Goal: Task Accomplishment & Management: Use online tool/utility

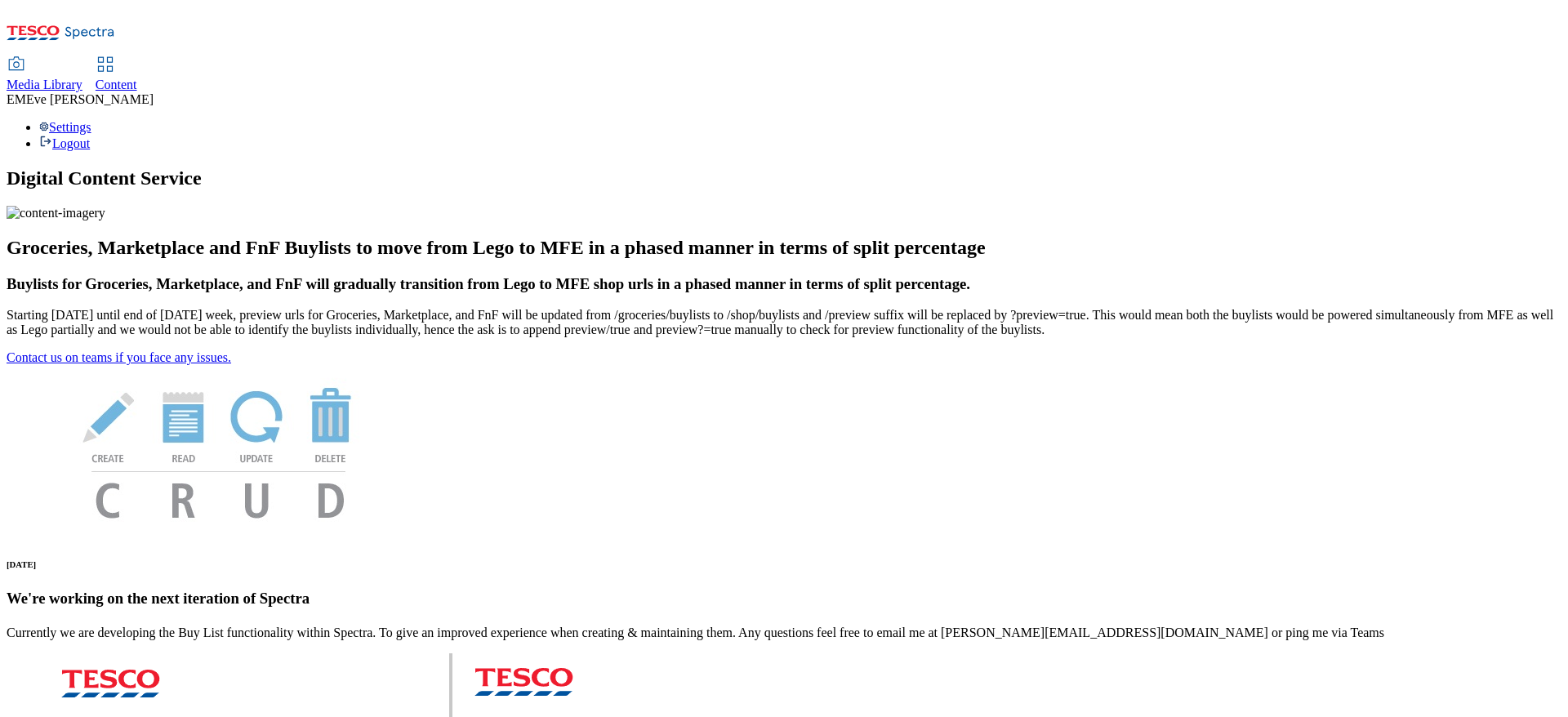
click at [137, 77] on span "Content" at bounding box center [116, 84] width 42 height 14
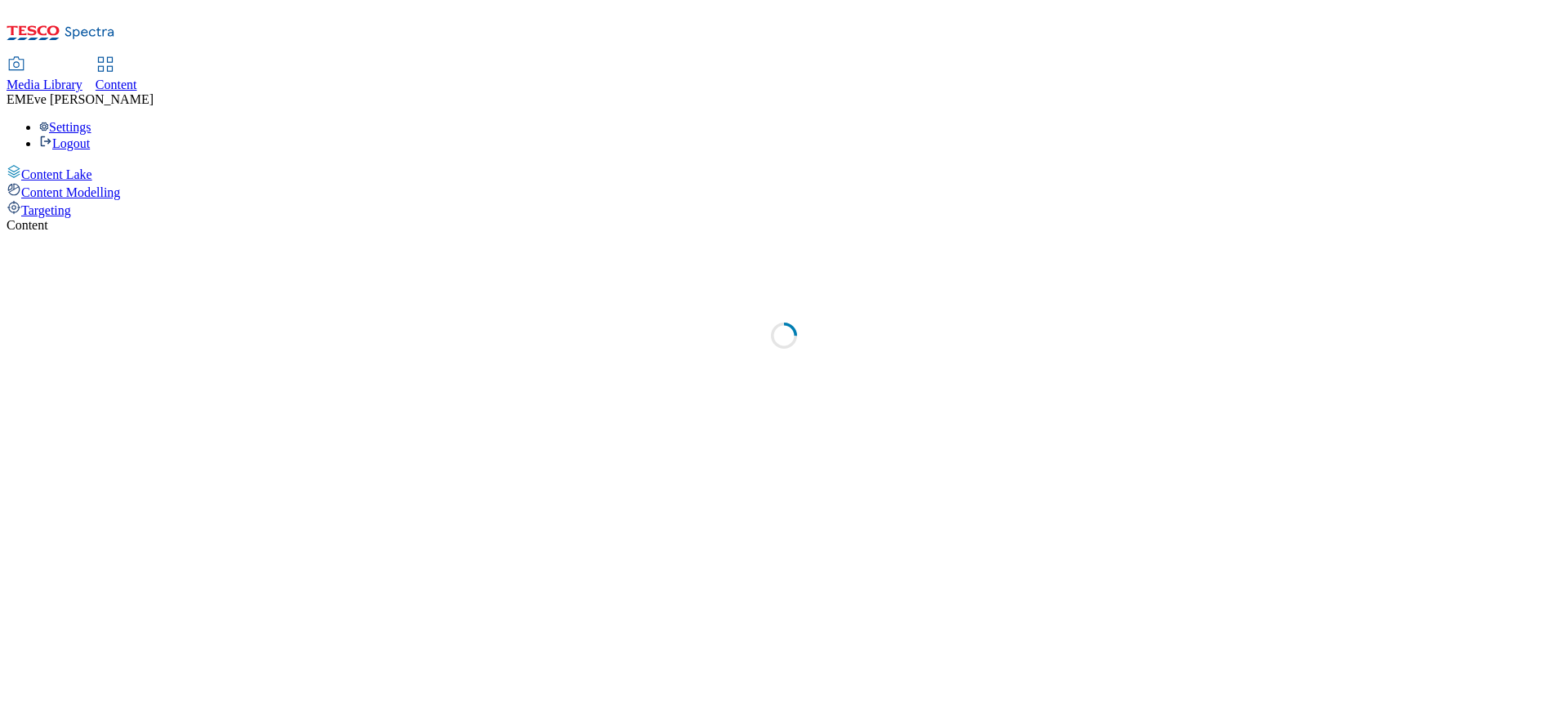
select select "ghs-uk"
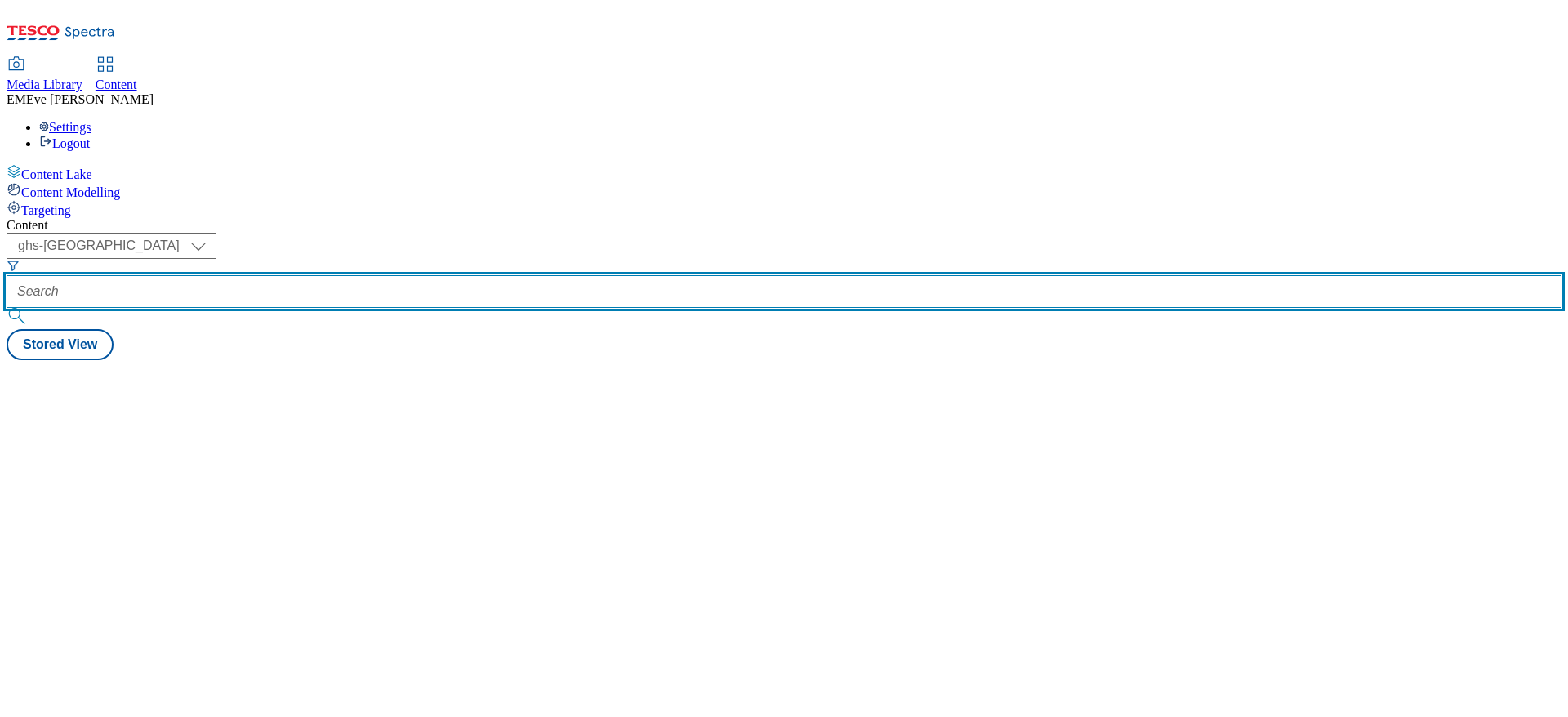
click at [393, 275] on input "text" at bounding box center [784, 292] width 1555 height 33
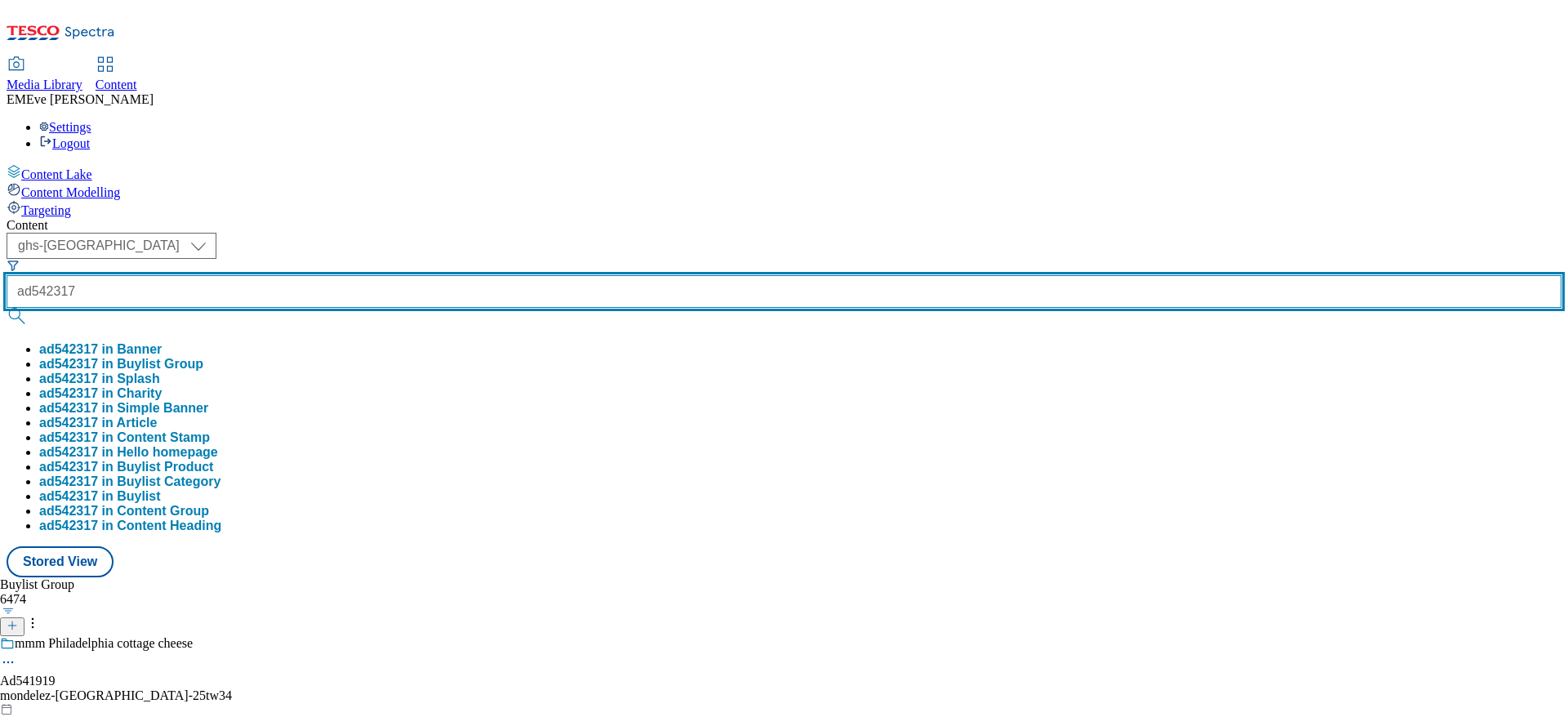
type input "ad542317"
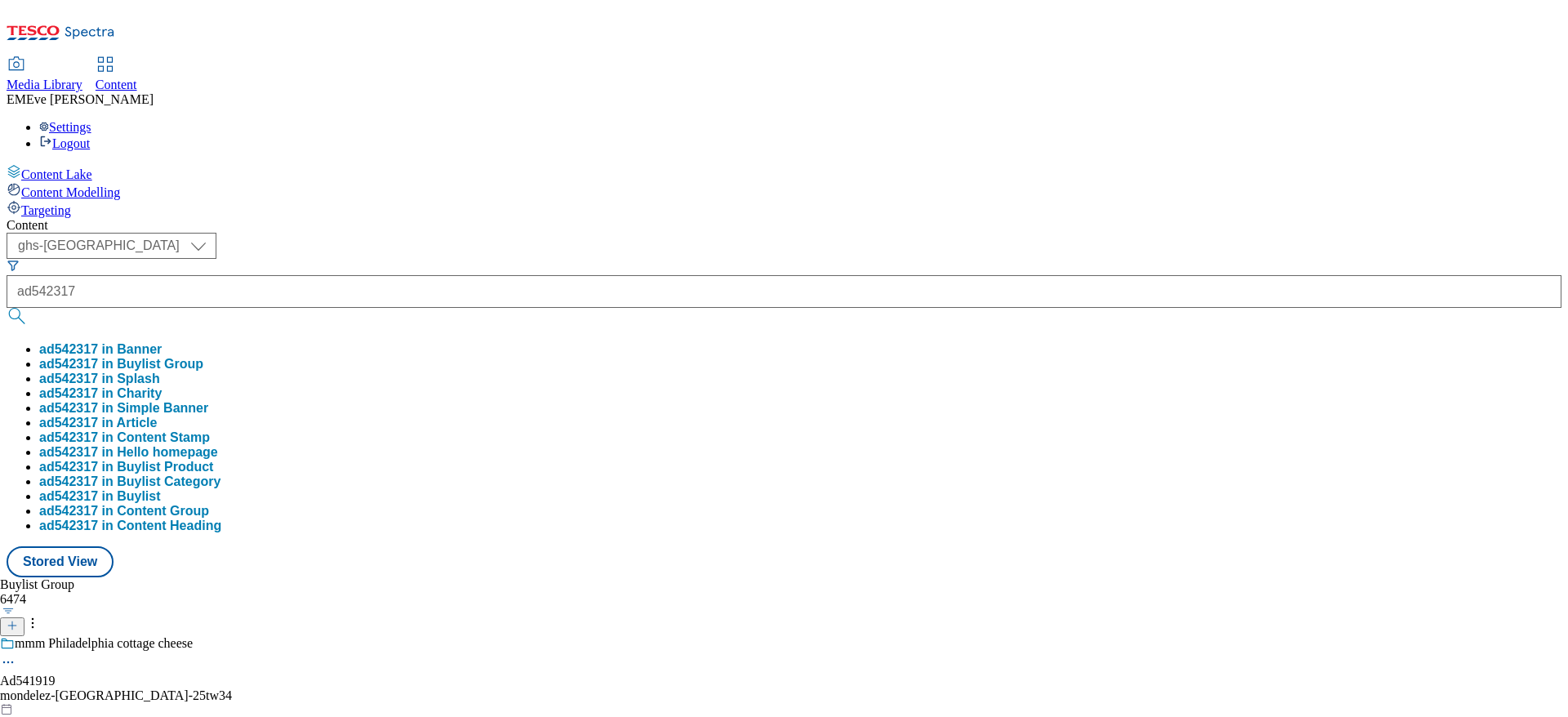
click at [204, 357] on button "ad542317 in Buylist Group" at bounding box center [122, 365] width 164 height 15
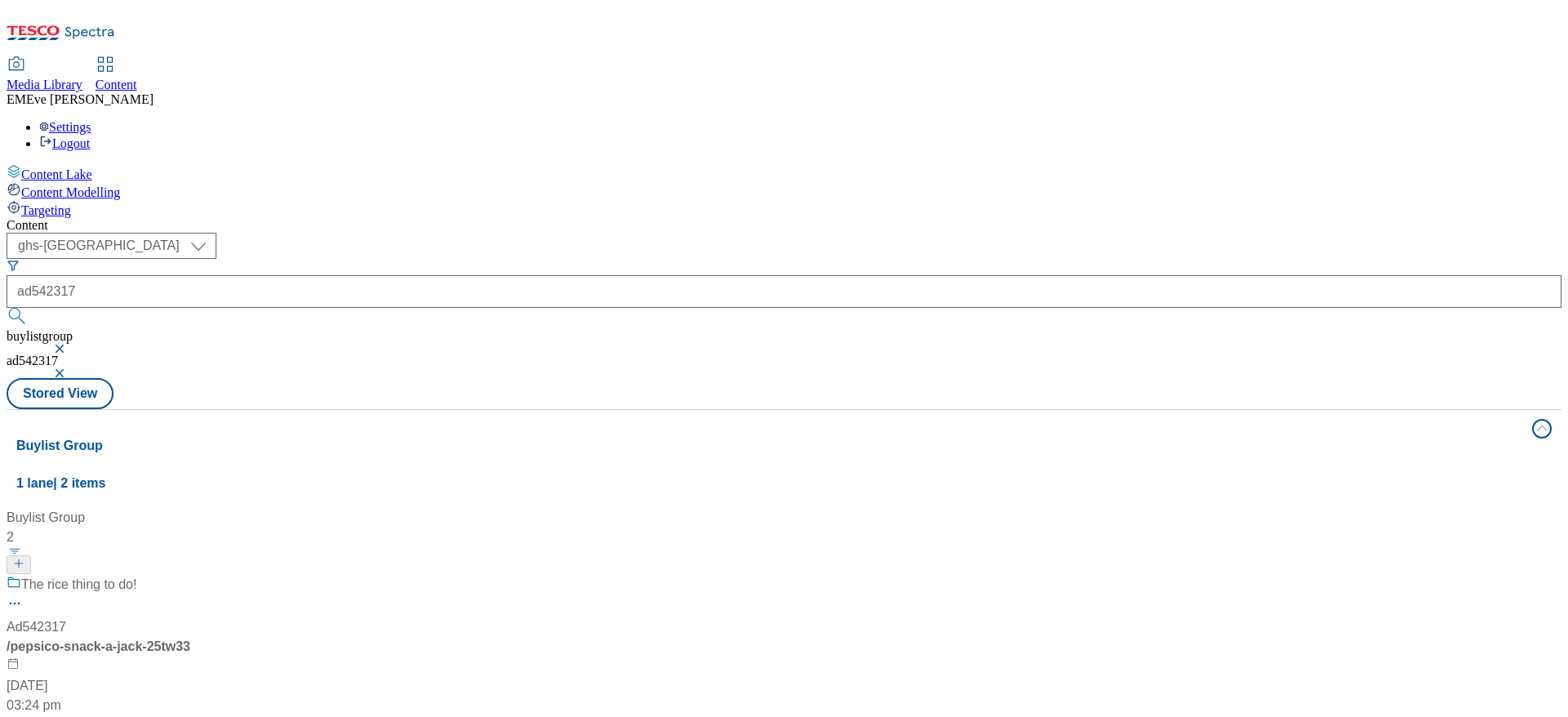
click at [211, 575] on div "The rice thing to do! Ad542317 / pepsico-snack-a-jack-25tw33 3 Oct 2025 03:24 pm" at bounding box center [108, 645] width 205 height 140
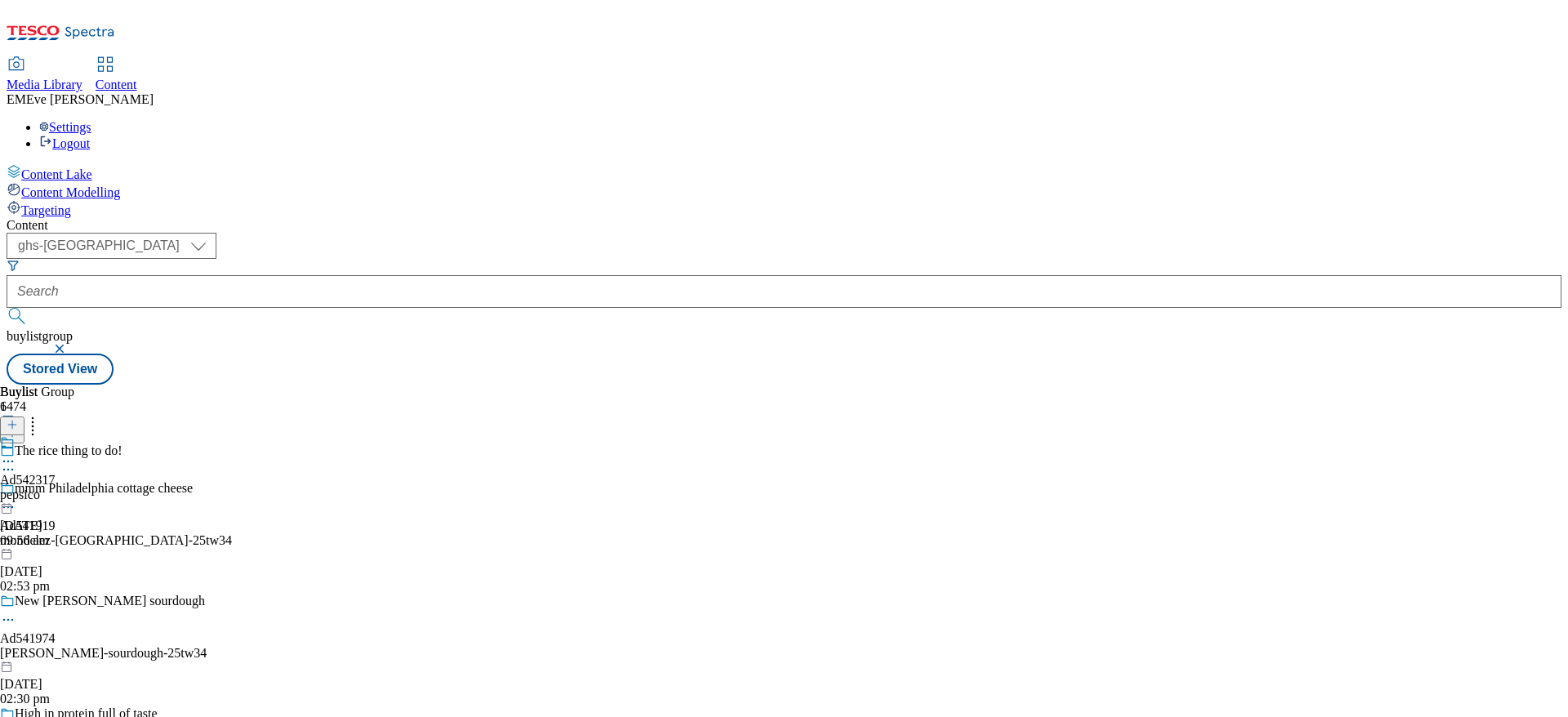
click at [56, 488] on div "pepsico" at bounding box center [28, 495] width 56 height 15
click at [110, 435] on div "Pepsico Ad542317 pepsico-snack-a-jack 3 Oct 2025 03:25 pm" at bounding box center [55, 491] width 110 height 113
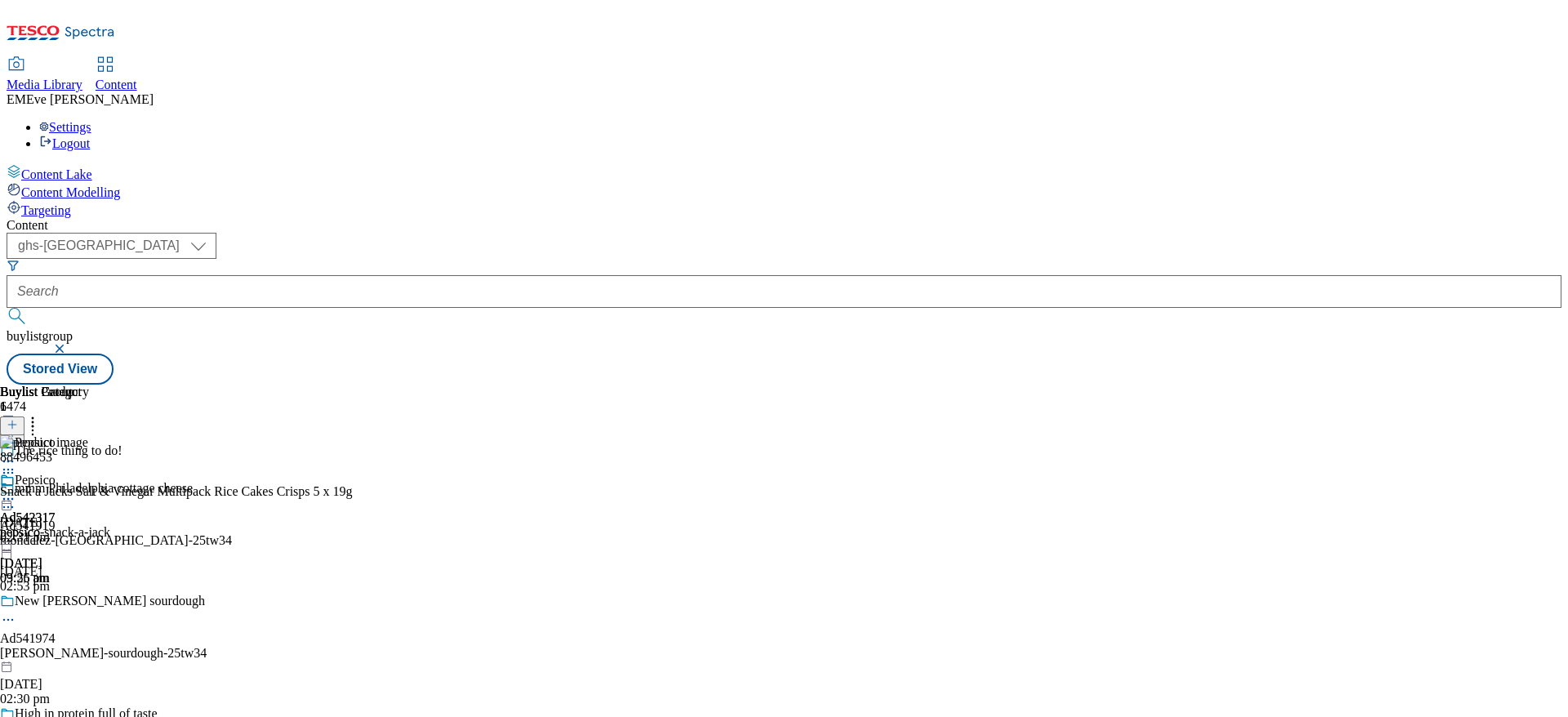
click at [25, 416] on button at bounding box center [12, 425] width 25 height 19
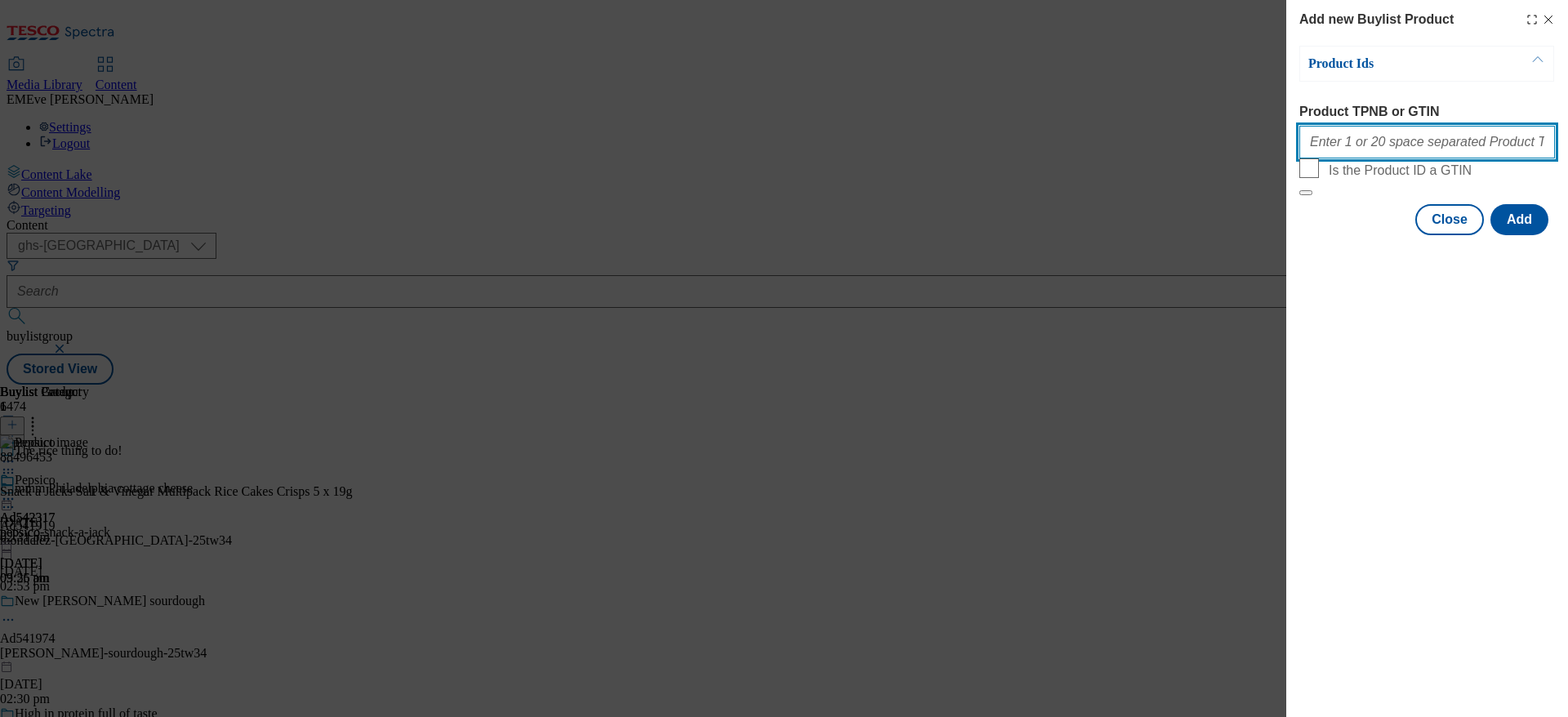
click at [1395, 149] on input "Product TPNB or GTIN" at bounding box center [1427, 142] width 255 height 33
paste input "88496453 88497302 89922138 92381427 93209690 93486884"
type input "88496453 88497302 89922138 92381427 93209690 93486884"
click at [1546, 235] on button "Add" at bounding box center [1520, 220] width 58 height 31
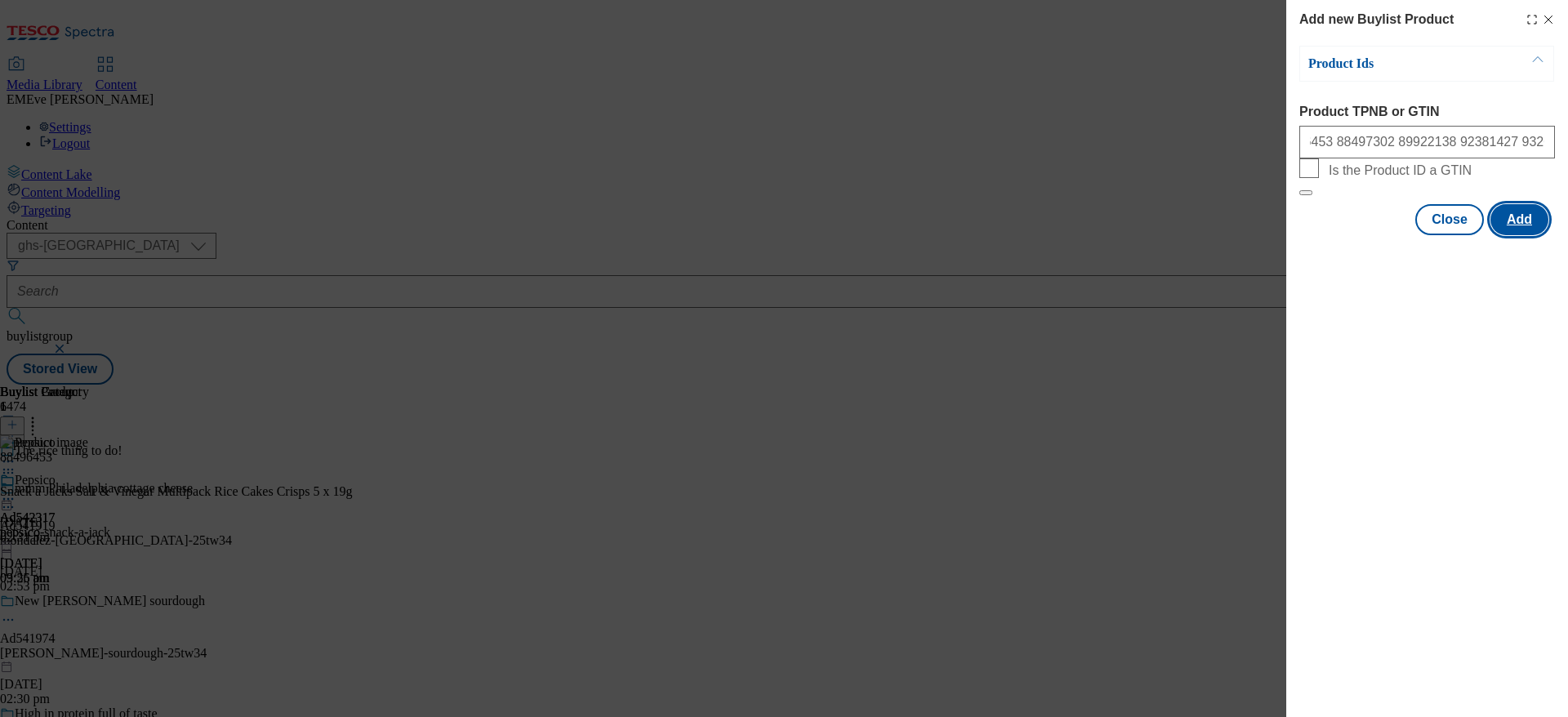
scroll to position [0, 0]
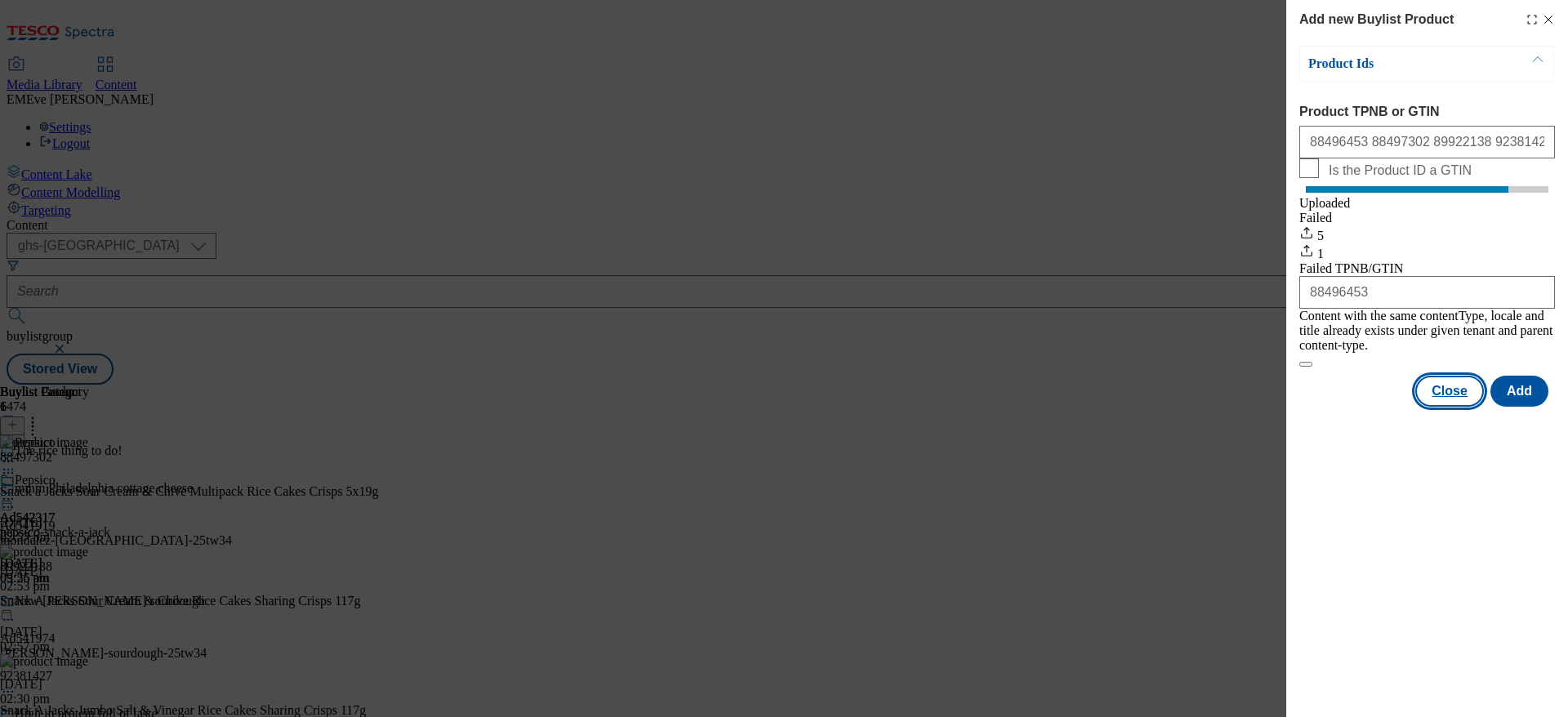
click at [1462, 404] on button "Close" at bounding box center [1450, 391] width 69 height 31
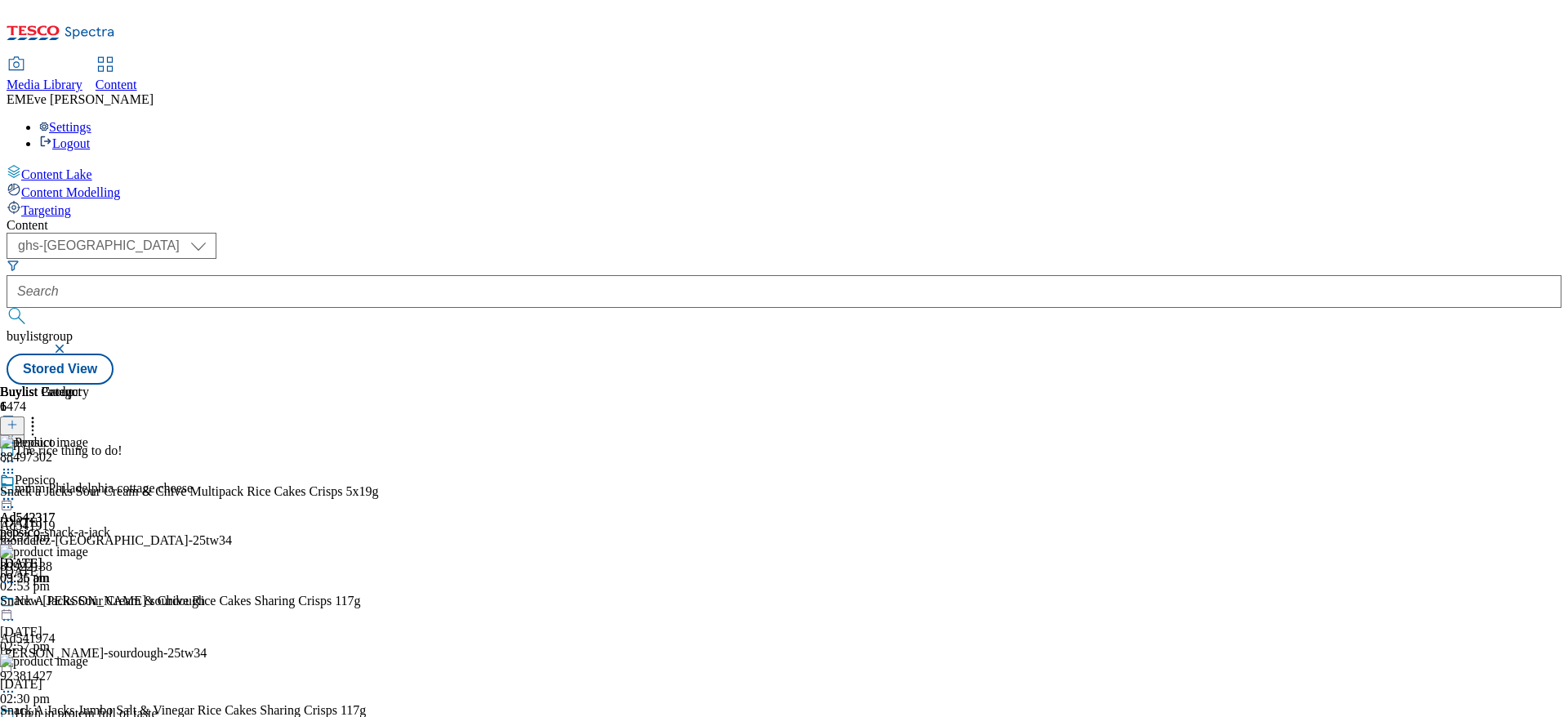
scroll to position [497, 0]
click at [41, 414] on icon at bounding box center [33, 422] width 16 height 16
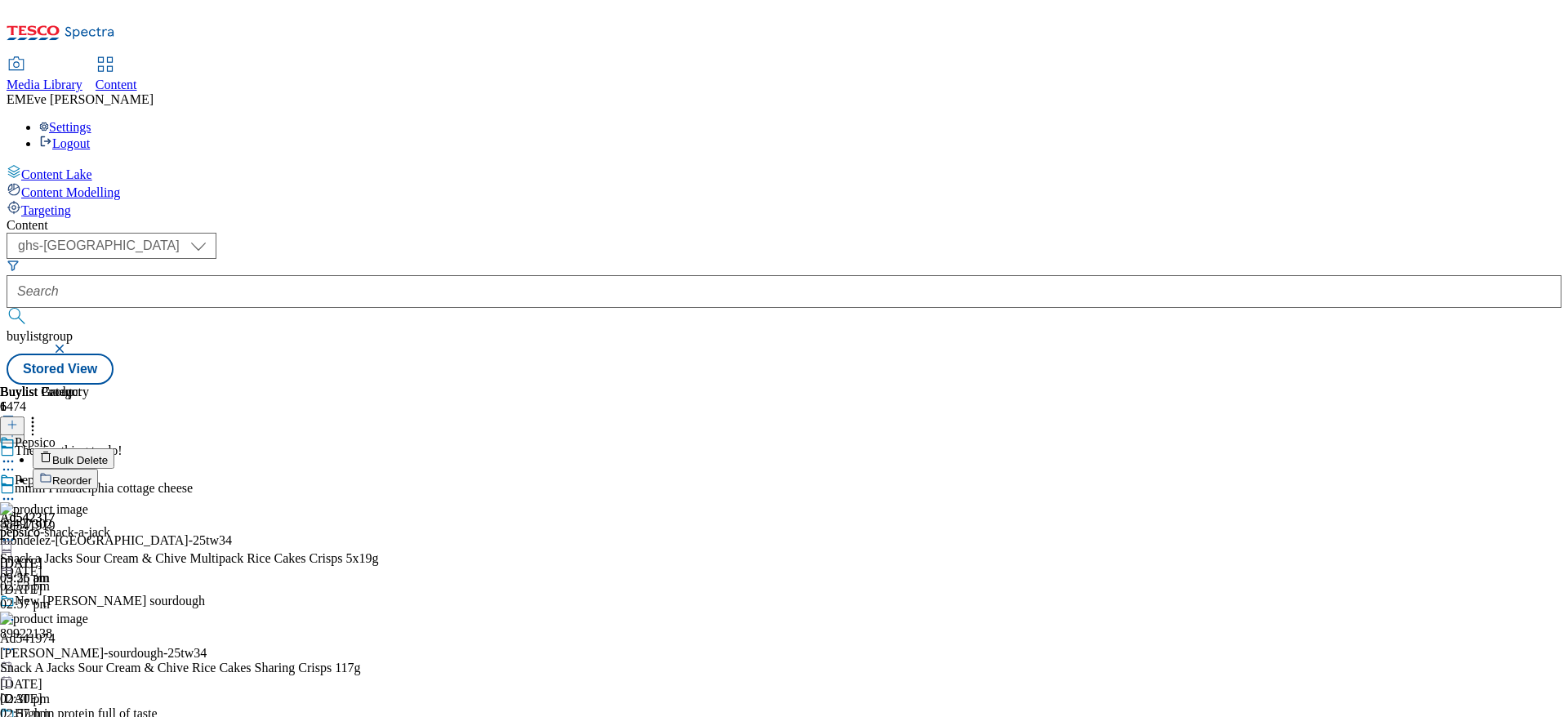
click at [98, 469] on button "Reorder" at bounding box center [66, 479] width 66 height 21
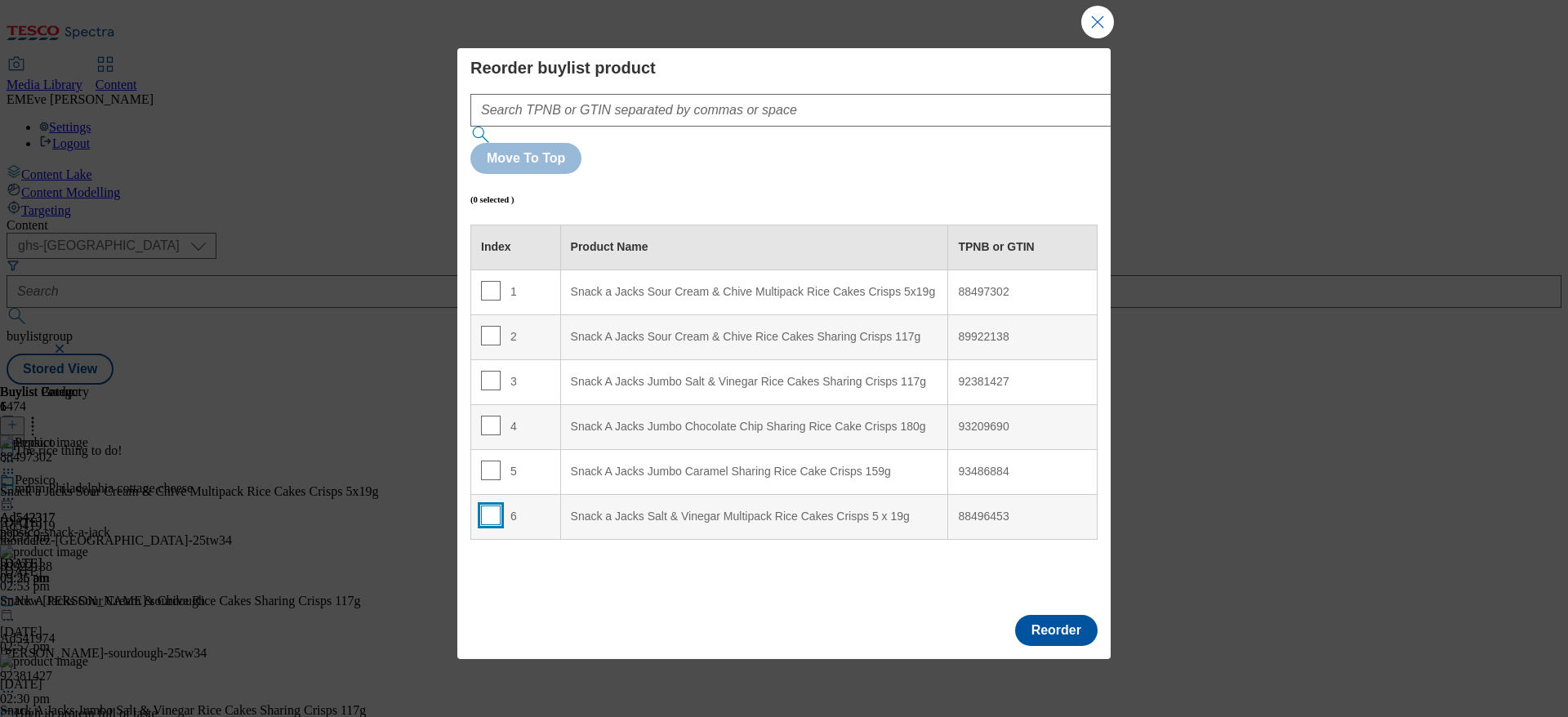
click at [488, 505] on input "Modal" at bounding box center [491, 515] width 20 height 20
checkbox input "true"
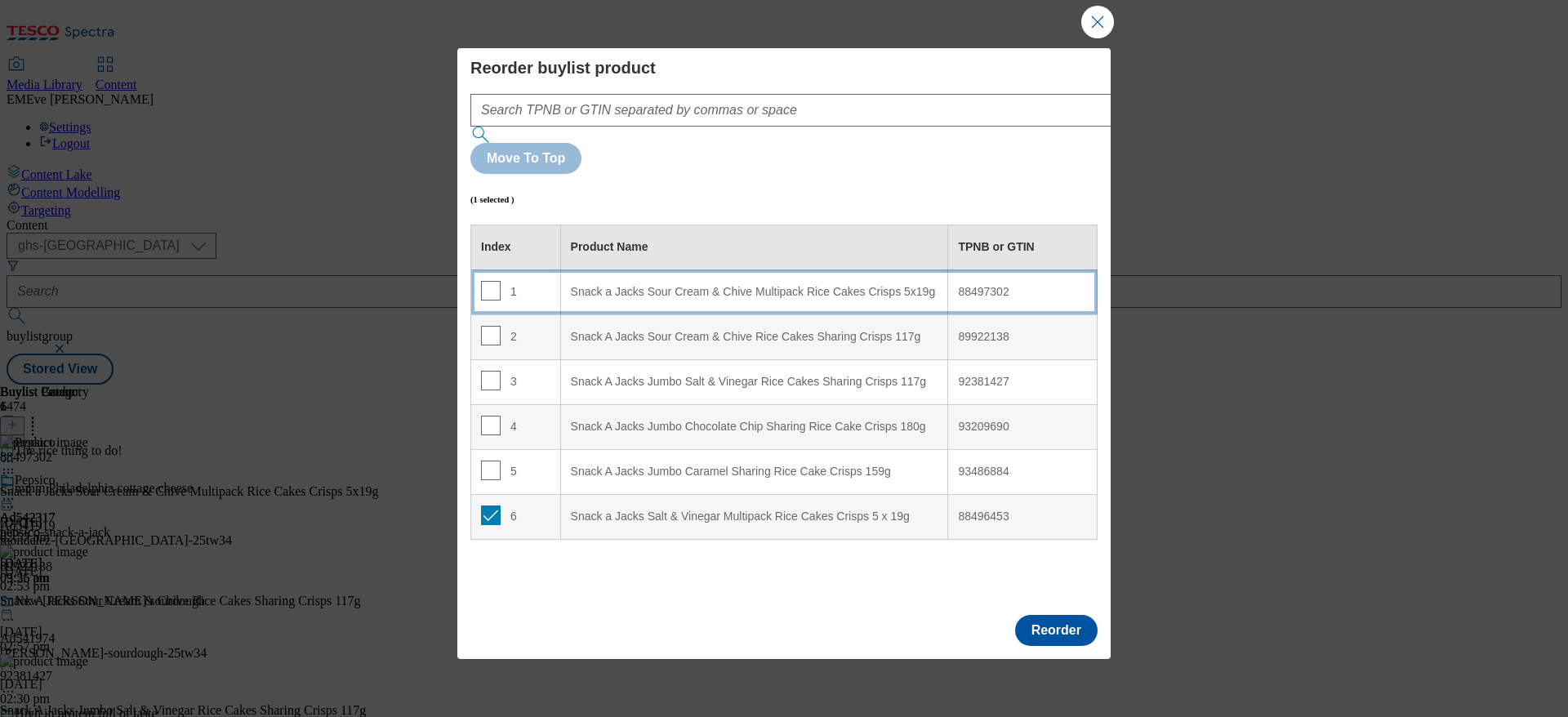
click at [609, 285] on div "Snack a Jacks Sour Cream & Chive Multipack Rice Cakes Crisps 5x19g" at bounding box center [754, 292] width 367 height 15
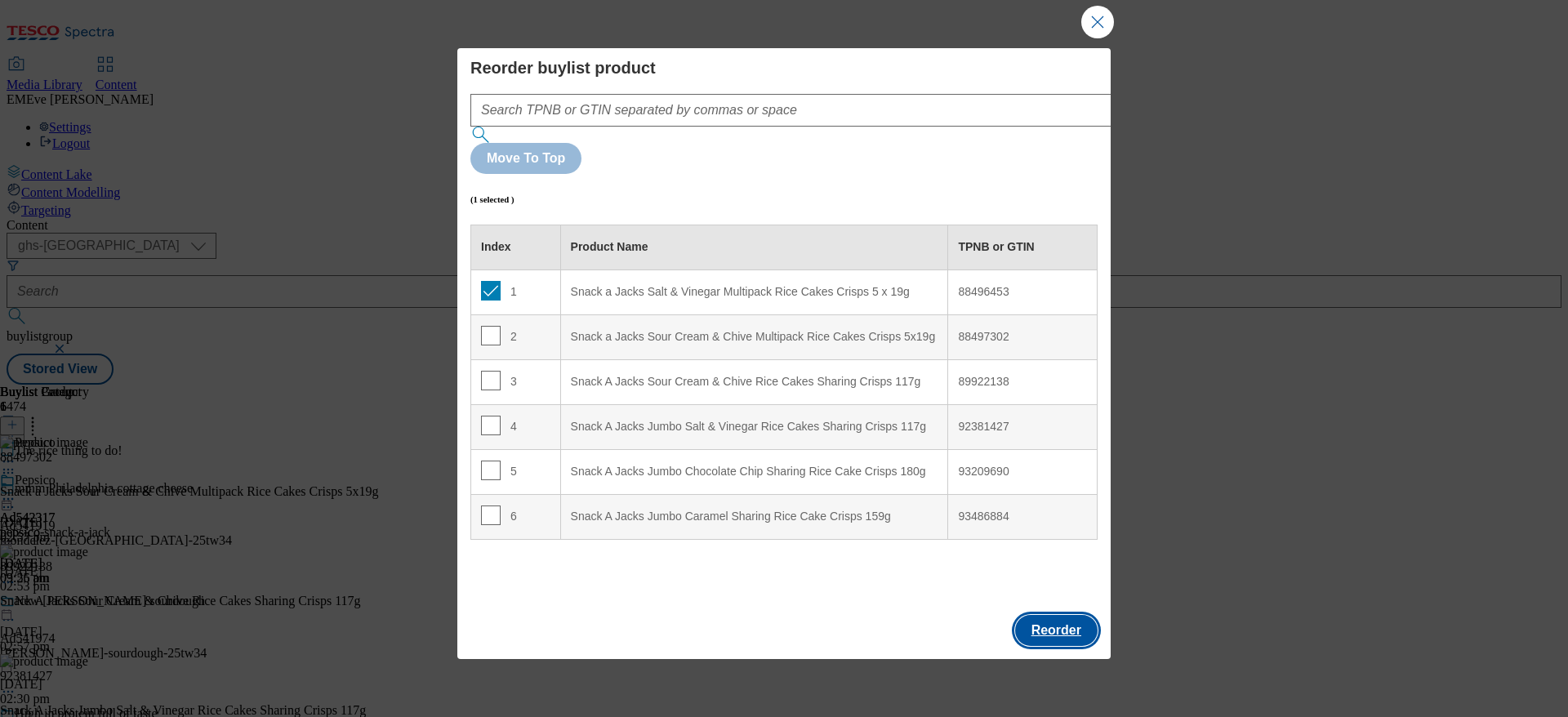
click at [1069, 615] on button "Reorder" at bounding box center [1056, 631] width 82 height 31
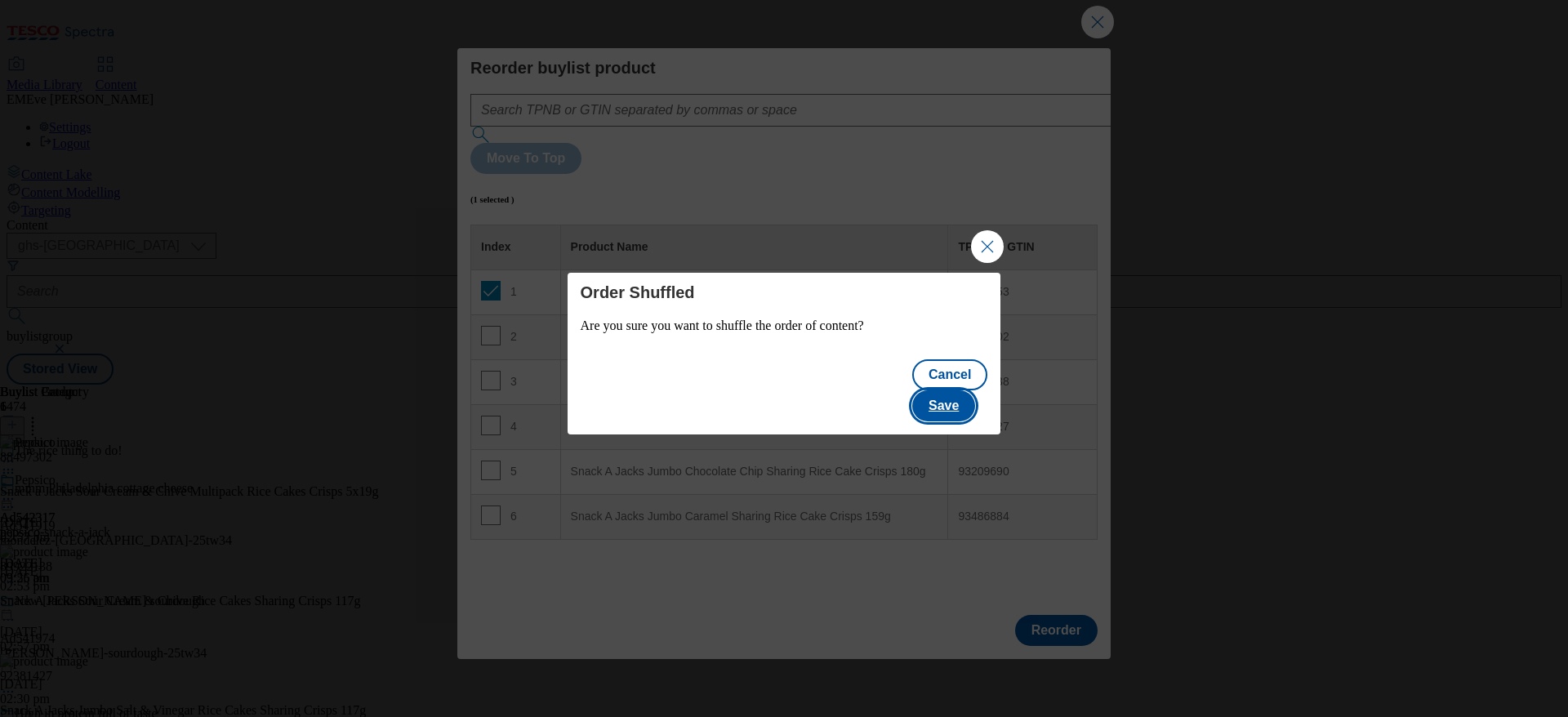
click at [969, 390] on button "Save" at bounding box center [944, 406] width 63 height 31
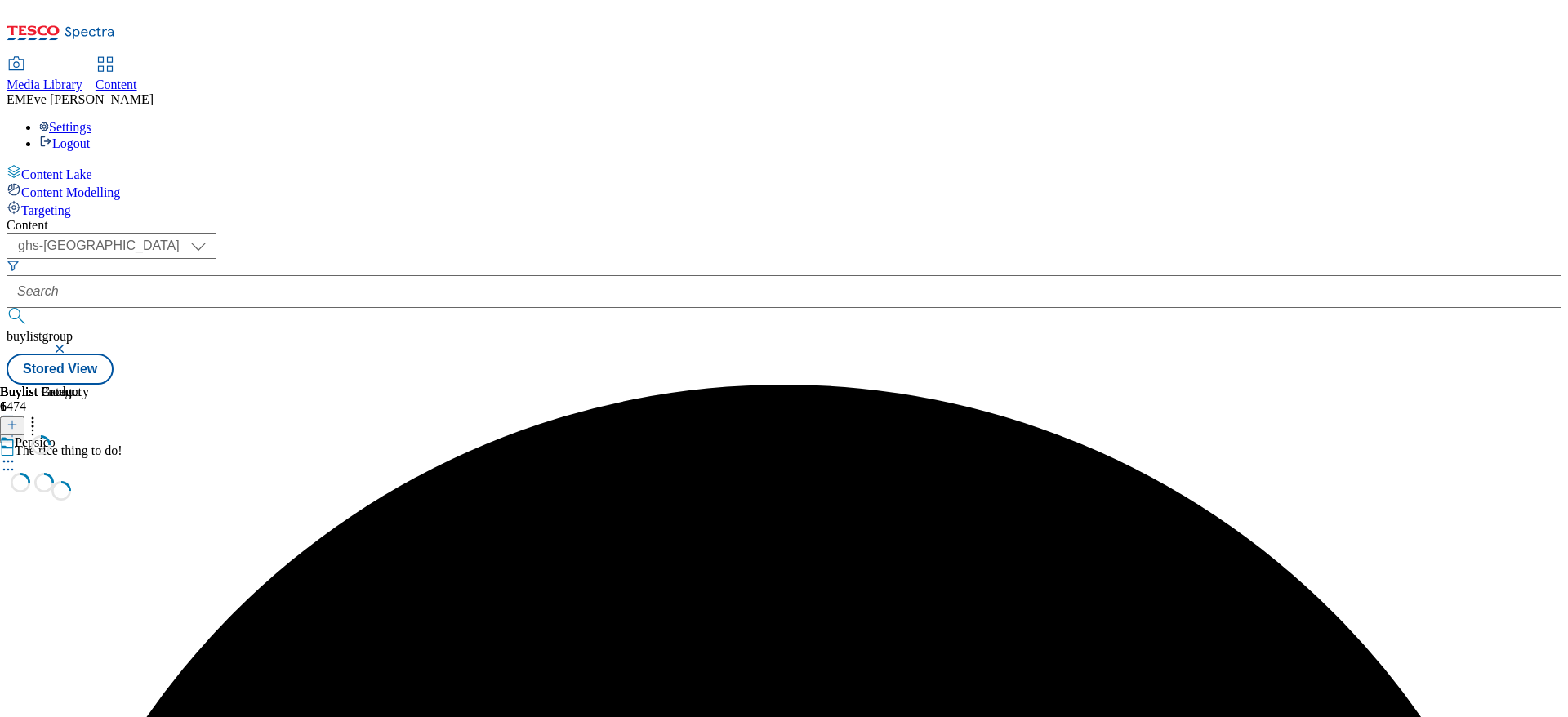
scroll to position [0, 0]
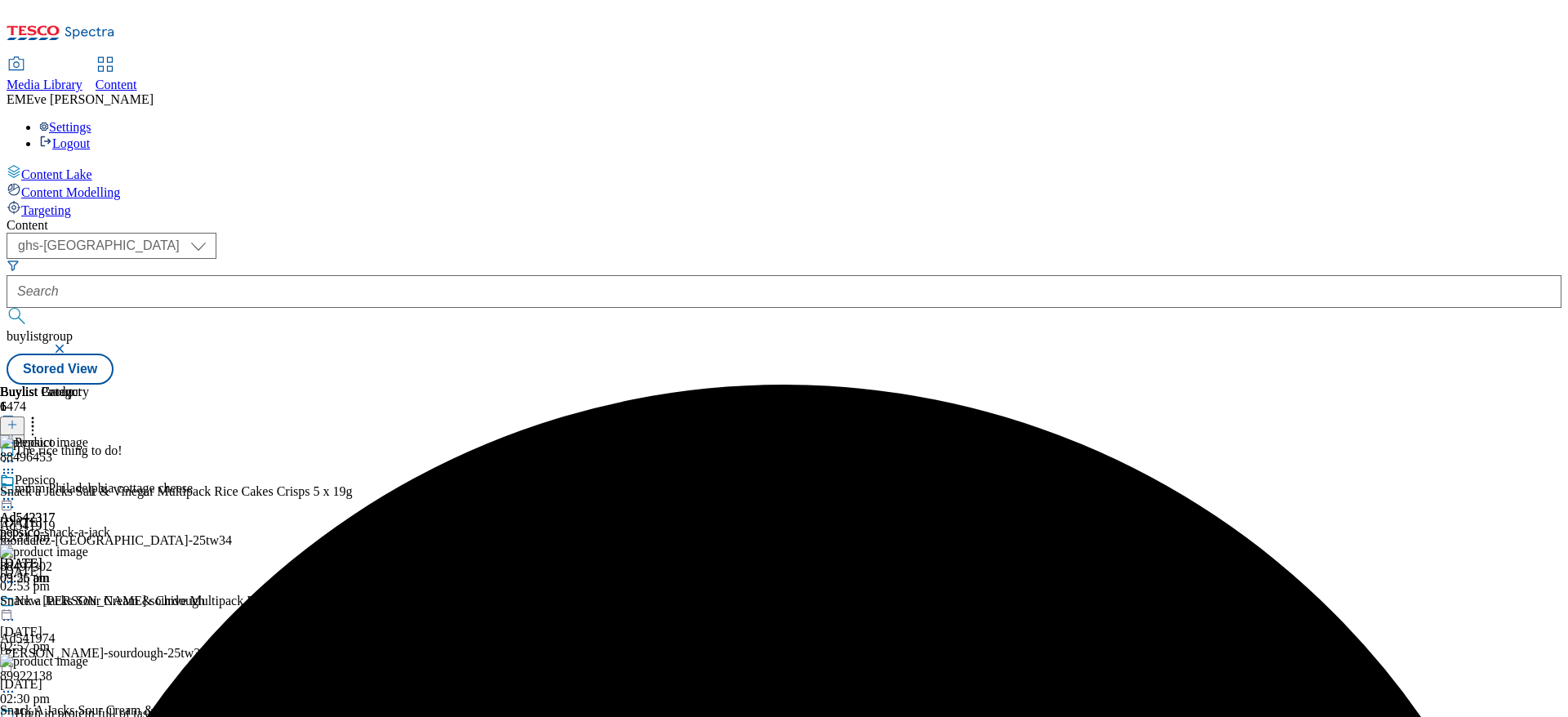
click at [56, 473] on div "Ad542317 pepsico 7 Oct 2025 09:56 am" at bounding box center [28, 529] width 56 height 113
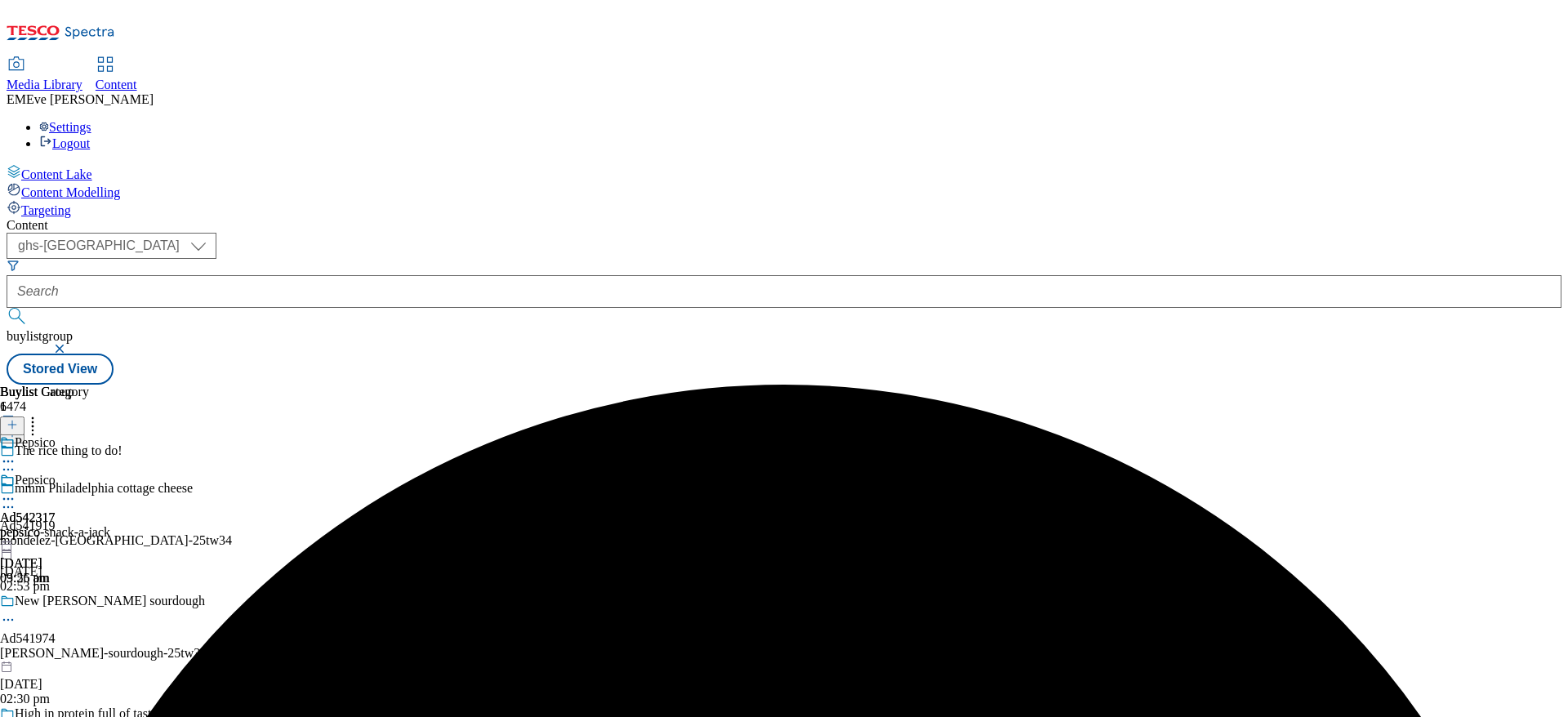
click at [16, 491] on icon at bounding box center [8, 499] width 16 height 16
click at [136, 641] on span "Open Preview Url" at bounding box center [93, 646] width 85 height 12
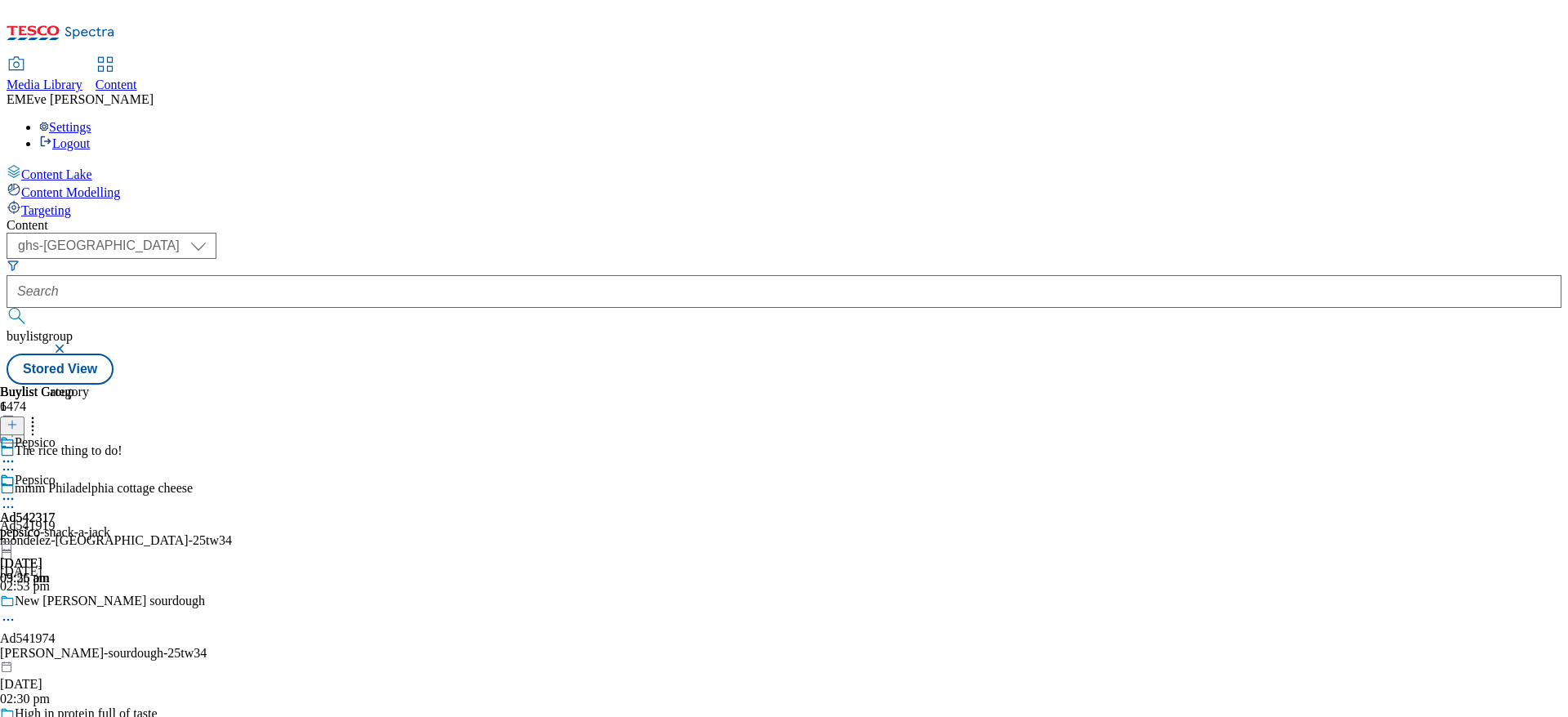
click at [16, 491] on icon at bounding box center [8, 499] width 16 height 16
click at [103, 678] on span "Un-publish" at bounding box center [77, 683] width 53 height 12
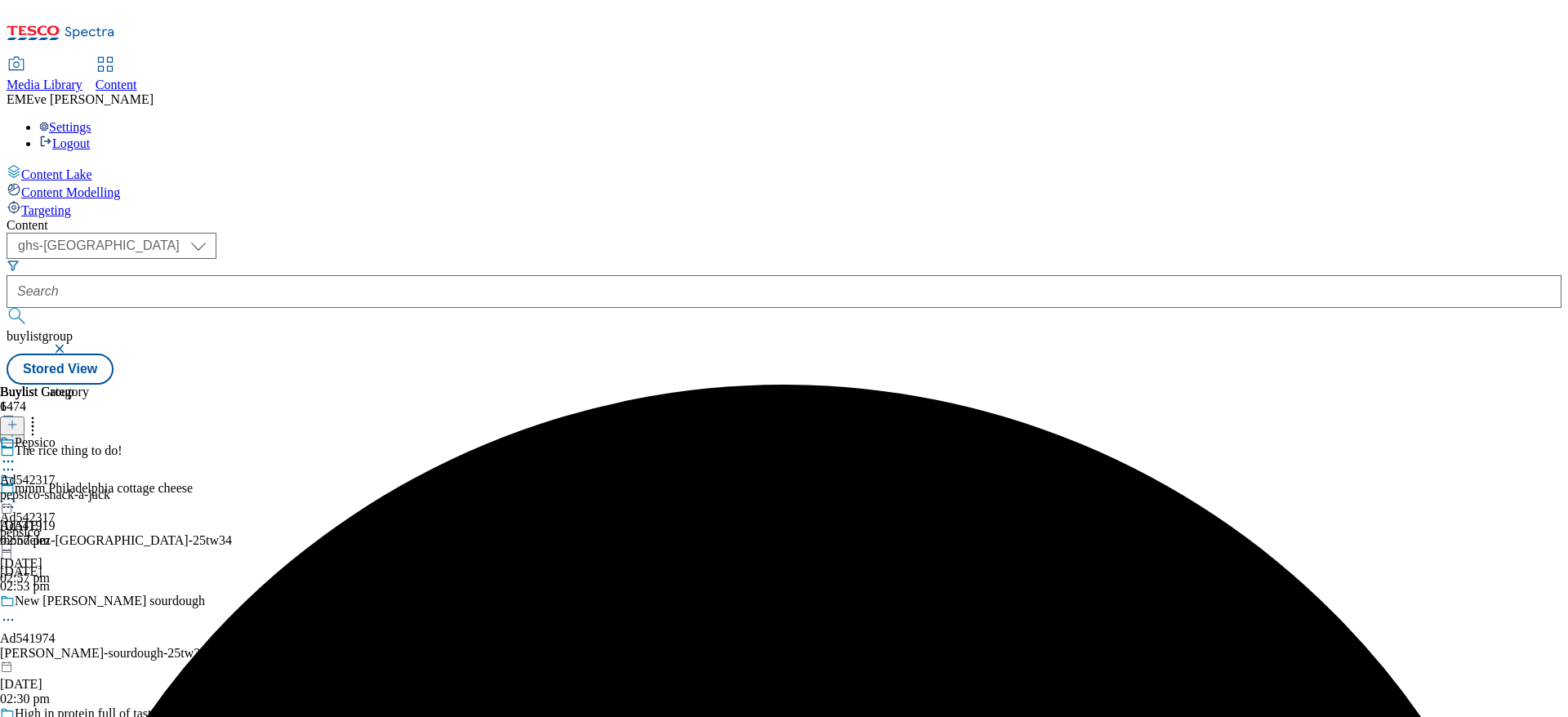
click at [16, 491] on icon at bounding box center [8, 499] width 16 height 16
click at [105, 622] on span "Un-preview" at bounding box center [78, 627] width 55 height 12
click at [16, 491] on icon at bounding box center [8, 499] width 16 height 16
click at [89, 603] on span "Preview" at bounding box center [70, 609] width 39 height 12
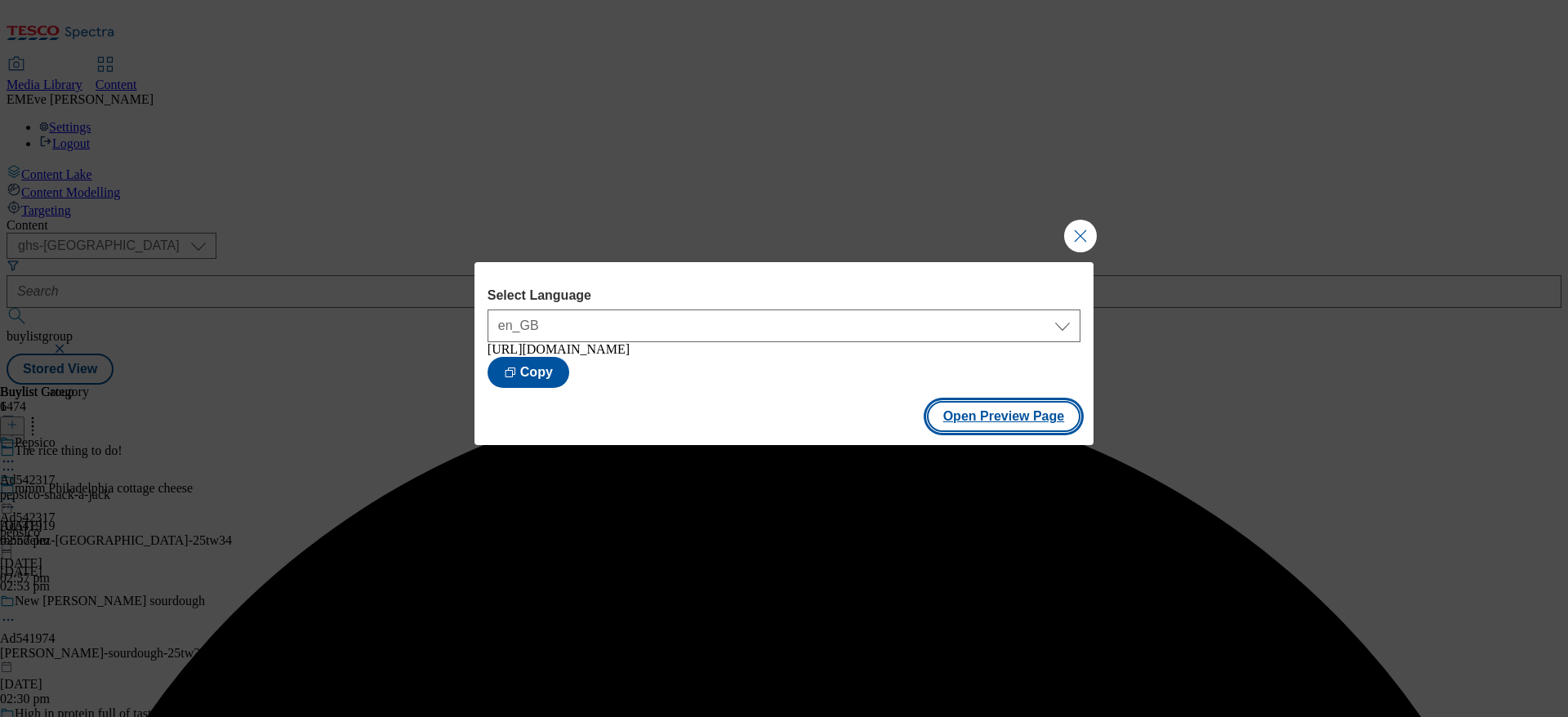
click at [1005, 409] on button "Open Preview Page" at bounding box center [1005, 416] width 154 height 31
click at [1074, 227] on button "Close Modal" at bounding box center [1081, 236] width 33 height 33
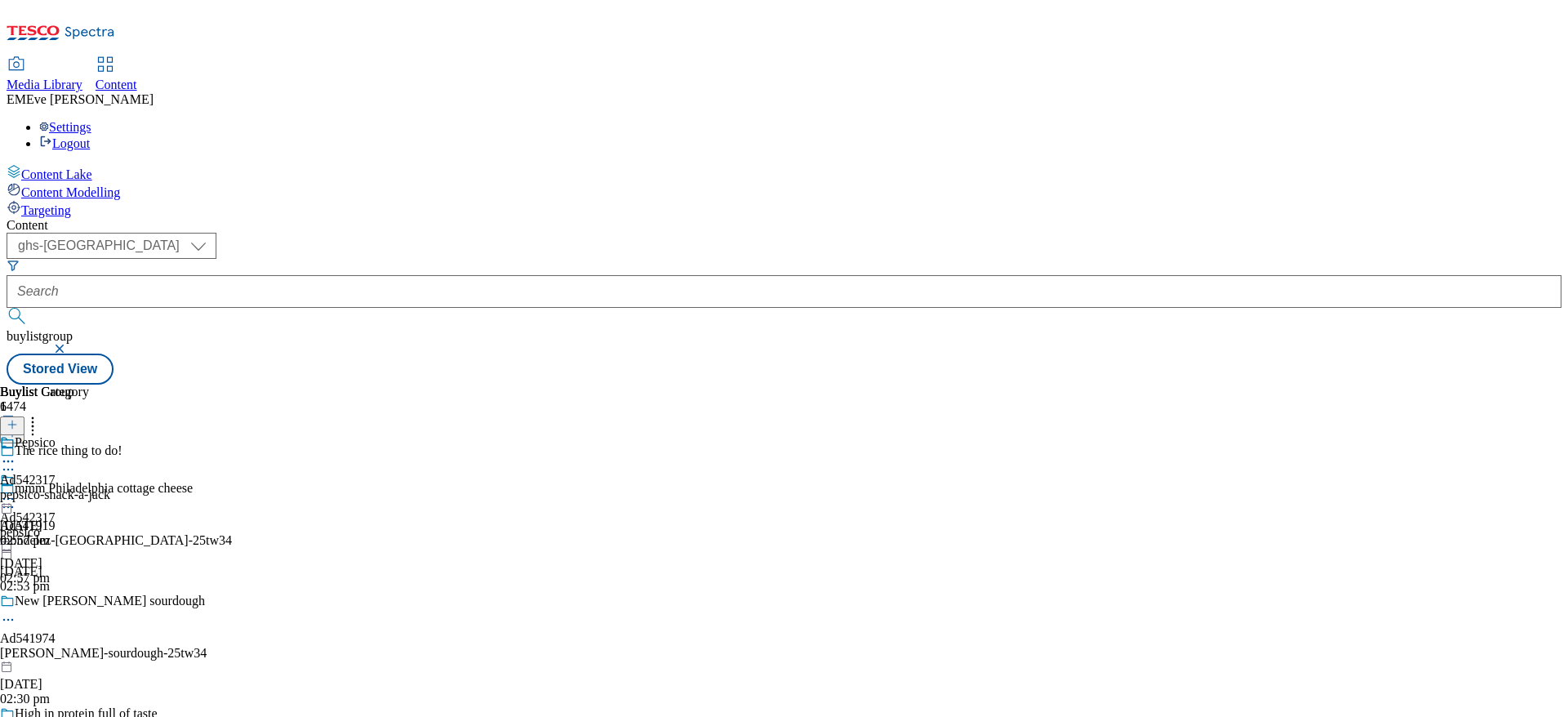
click at [56, 473] on div "Ad542317 pepsico 8 Oct 2025 02:57 pm" at bounding box center [28, 529] width 56 height 113
click at [16, 491] on icon at bounding box center [8, 499] width 16 height 16
click at [86, 659] on span "Publish" at bounding box center [69, 664] width 36 height 12
